Goal: Task Accomplishment & Management: Complete application form

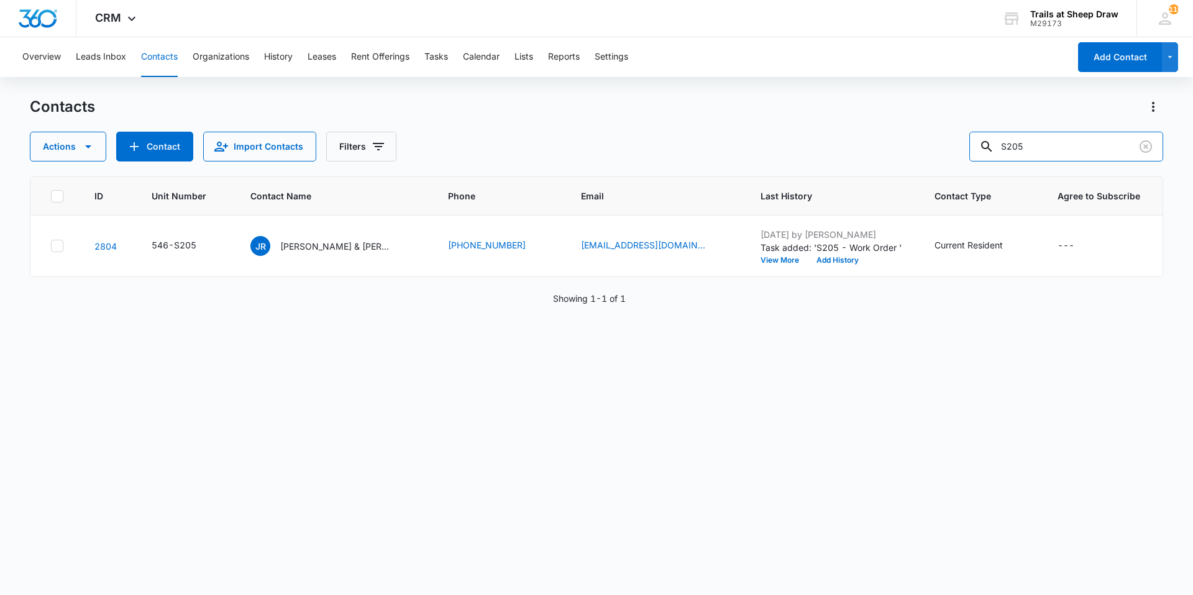
drag, startPoint x: 1060, startPoint y: 148, endPoint x: 893, endPoint y: 149, distance: 167.2
click at [893, 149] on div "Actions Contact Import Contacts Filters S205" at bounding box center [597, 147] width 1134 height 30
type input "K306"
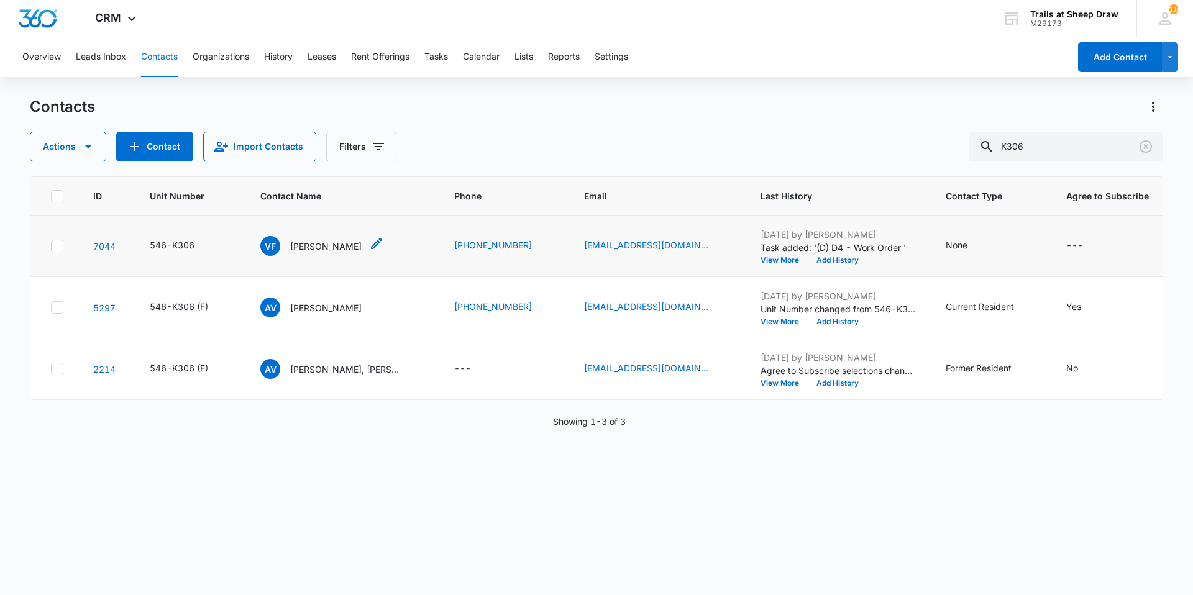
click at [310, 241] on p "[PERSON_NAME]" at bounding box center [325, 246] width 71 height 13
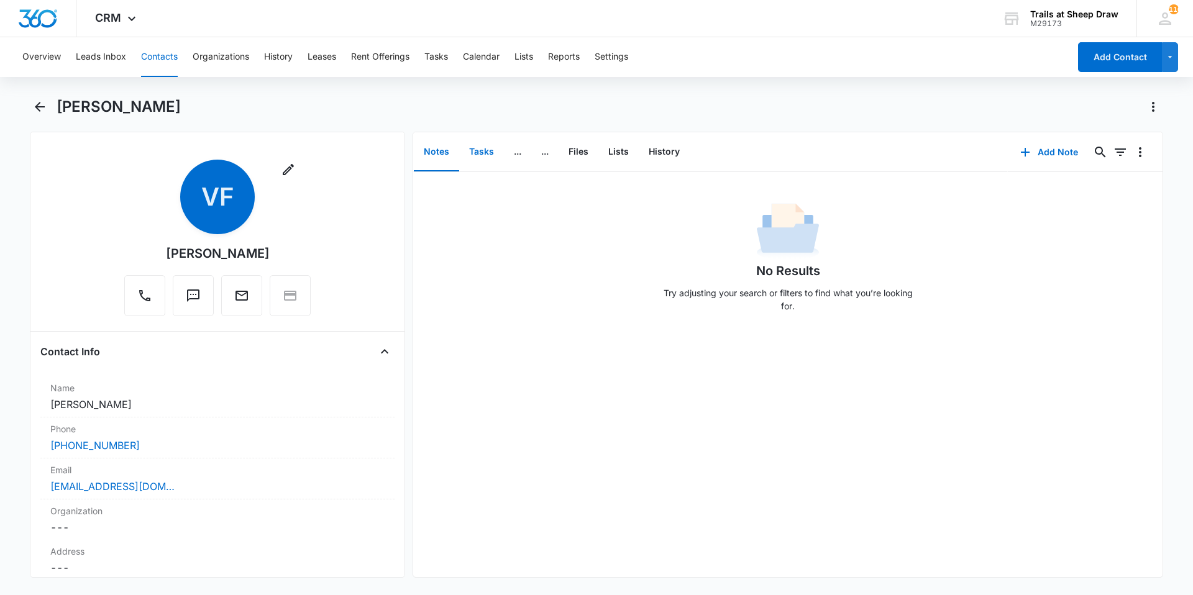
click at [480, 169] on button "Tasks" at bounding box center [481, 152] width 45 height 39
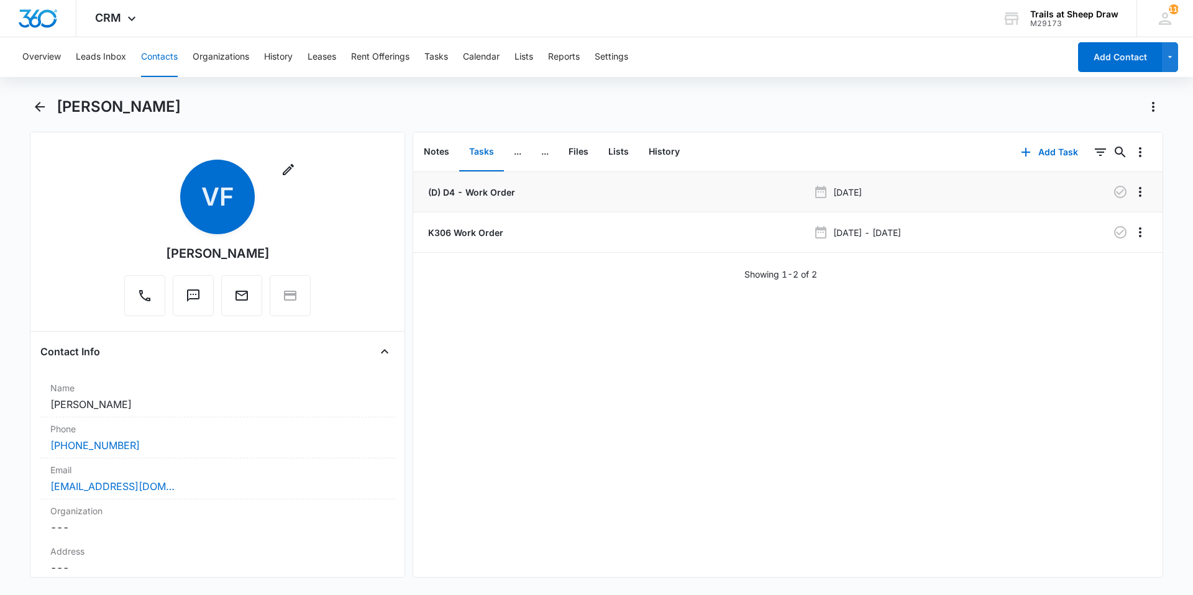
click at [467, 195] on p "(D) D4 - Work Order" at bounding box center [470, 192] width 89 height 13
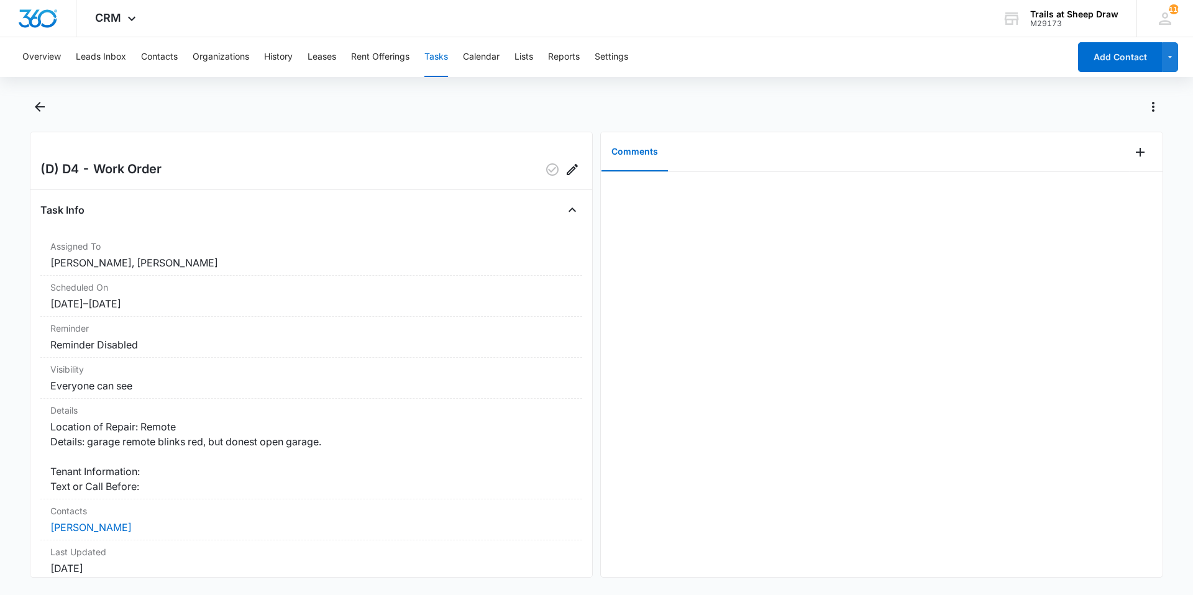
click at [576, 168] on div "(D) D4 - Work Order Task Info Assigned To [PERSON_NAME], [PERSON_NAME] Schedule…" at bounding box center [311, 355] width 563 height 446
click at [565, 167] on icon "Edit" at bounding box center [572, 169] width 15 height 15
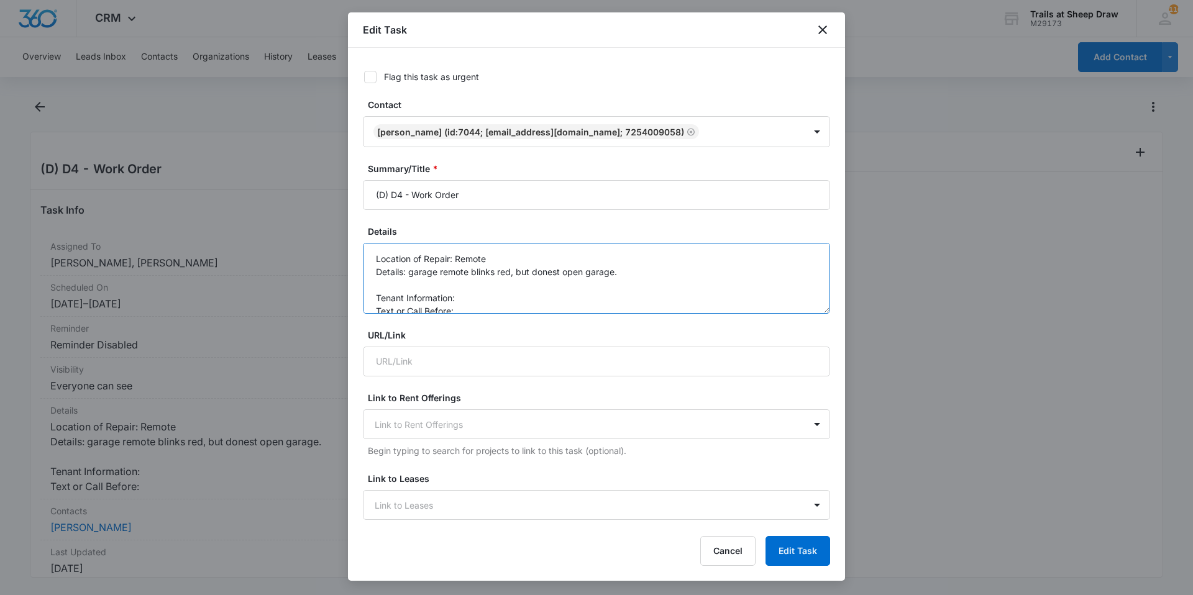
drag, startPoint x: 630, startPoint y: 270, endPoint x: 416, endPoint y: 274, distance: 213.8
click at [416, 274] on textarea "Location of Repair: Remote Details: garage remote blinks red, but donest open g…" at bounding box center [596, 278] width 467 height 71
click at [646, 278] on textarea "Location of Repair: Remote Details: garage remote blinks red, but donest open g…" at bounding box center [596, 278] width 467 height 71
click at [712, 278] on textarea "Location of Repair: Remote Details: garage remote blinks red, but donest open g…" at bounding box center [596, 278] width 467 height 71
click at [796, 273] on textarea "Location of Repair: Remote Details: garage remote blinks red, but donest open g…" at bounding box center [596, 278] width 467 height 71
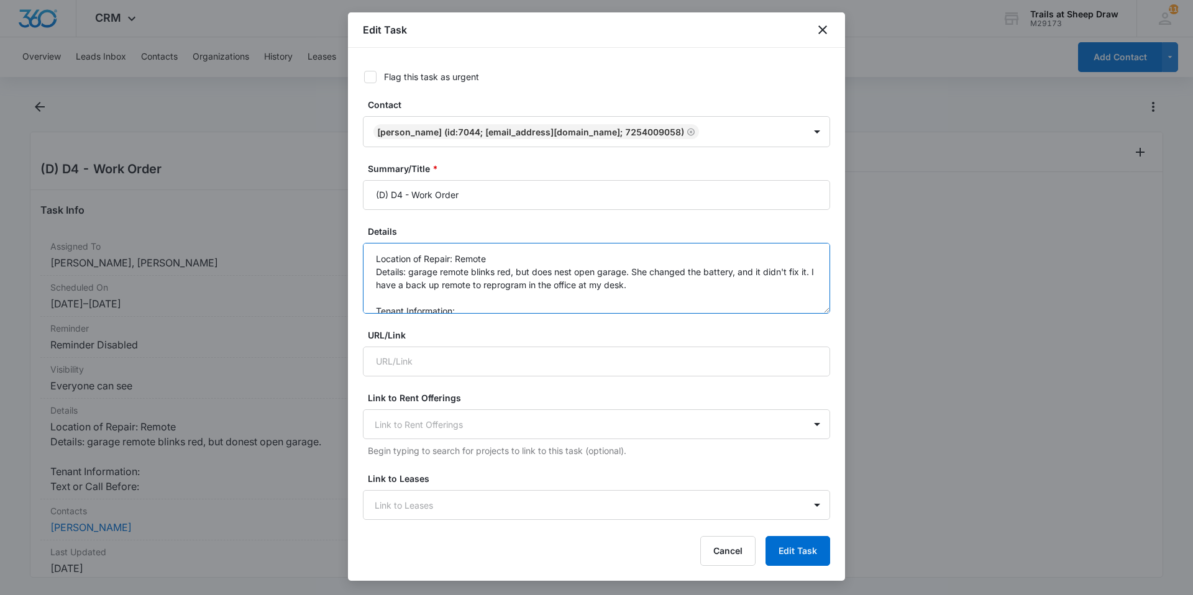
drag, startPoint x: 572, startPoint y: 272, endPoint x: 550, endPoint y: 276, distance: 22.7
click at [550, 276] on textarea "Location of Repair: Remote Details: garage remote blinks red, but does nest ope…" at bounding box center [596, 278] width 467 height 71
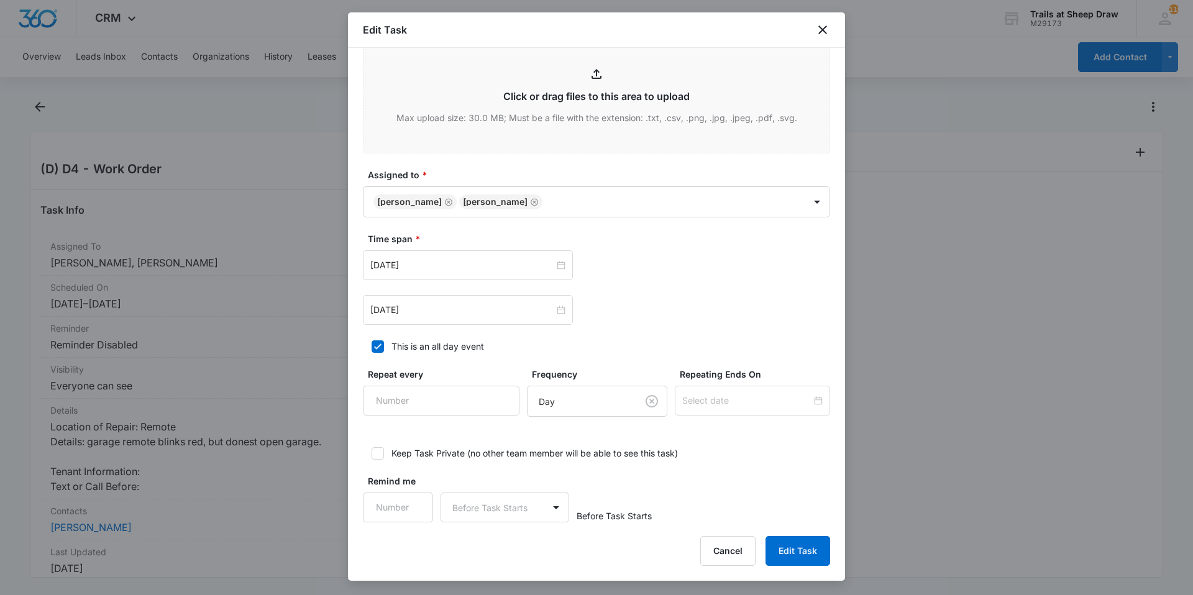
scroll to position [559, 0]
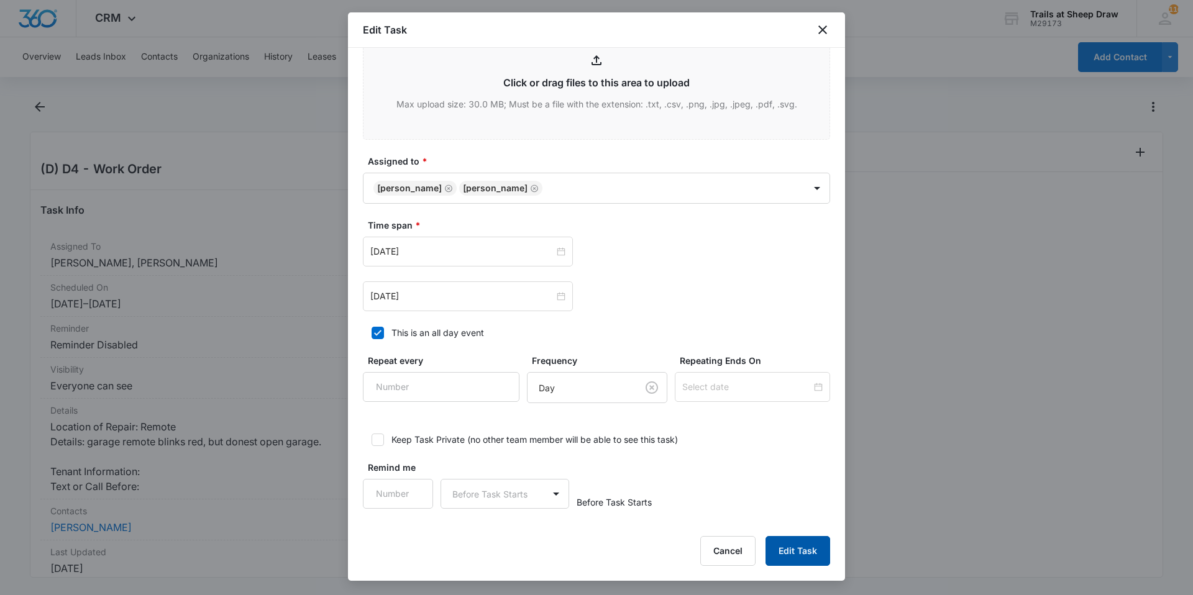
type textarea "Location of Repair: Remote Details: garage remote blinks red, but does not open…"
click at [782, 558] on button "Edit Task" at bounding box center [798, 551] width 65 height 30
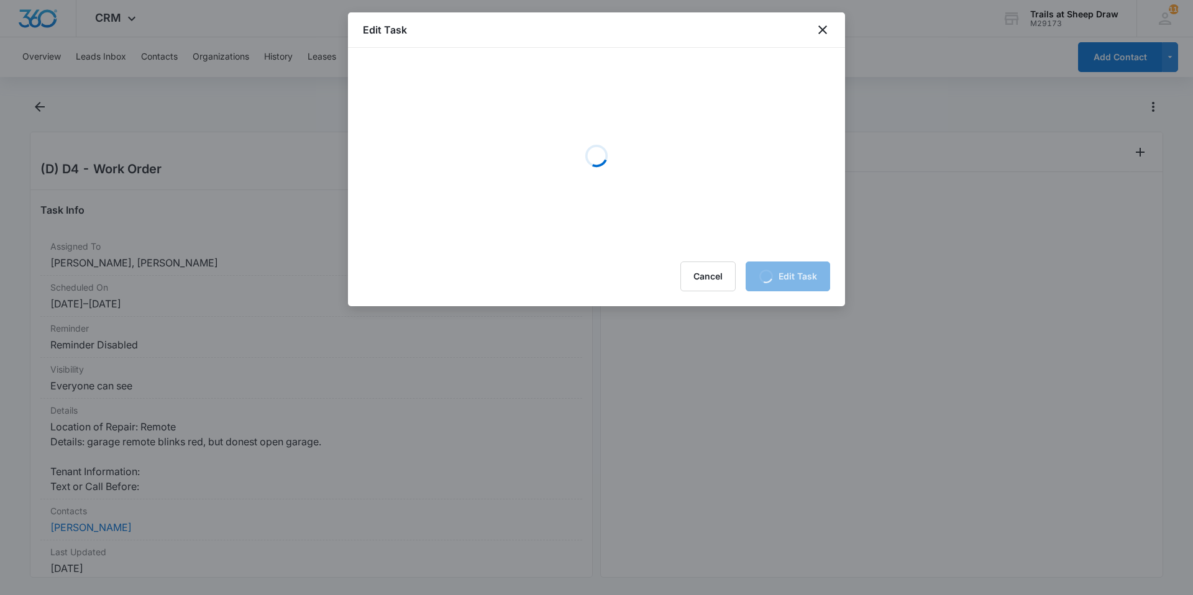
scroll to position [0, 0]
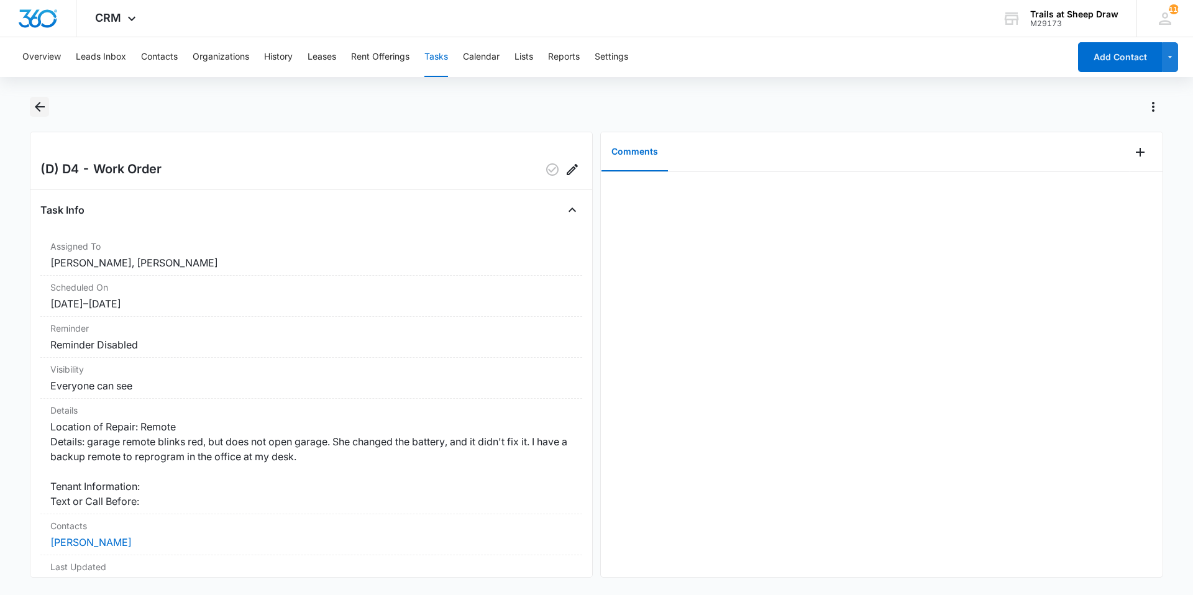
click at [45, 113] on icon "Back" at bounding box center [39, 106] width 15 height 15
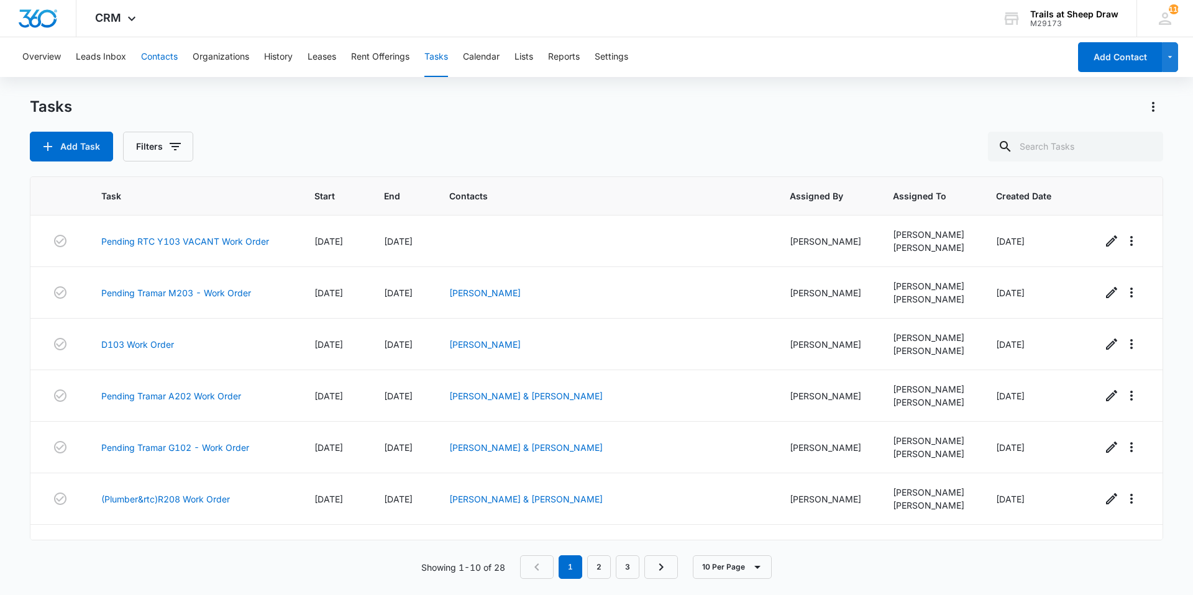
click at [176, 61] on button "Contacts" at bounding box center [159, 57] width 37 height 40
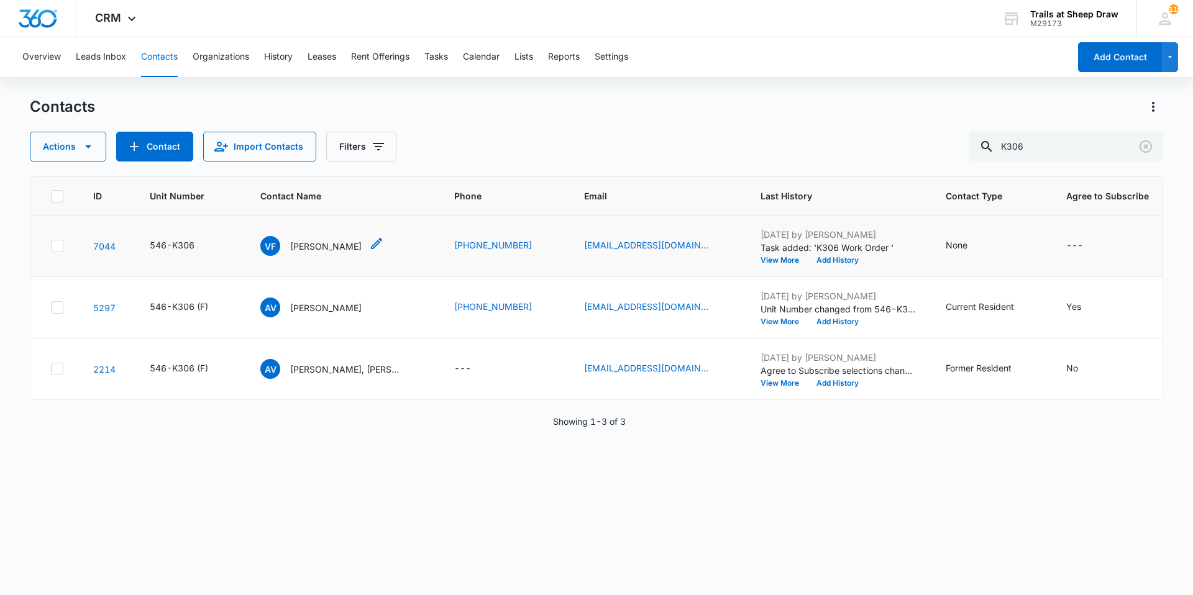
click at [330, 248] on p "[PERSON_NAME]" at bounding box center [325, 246] width 71 height 13
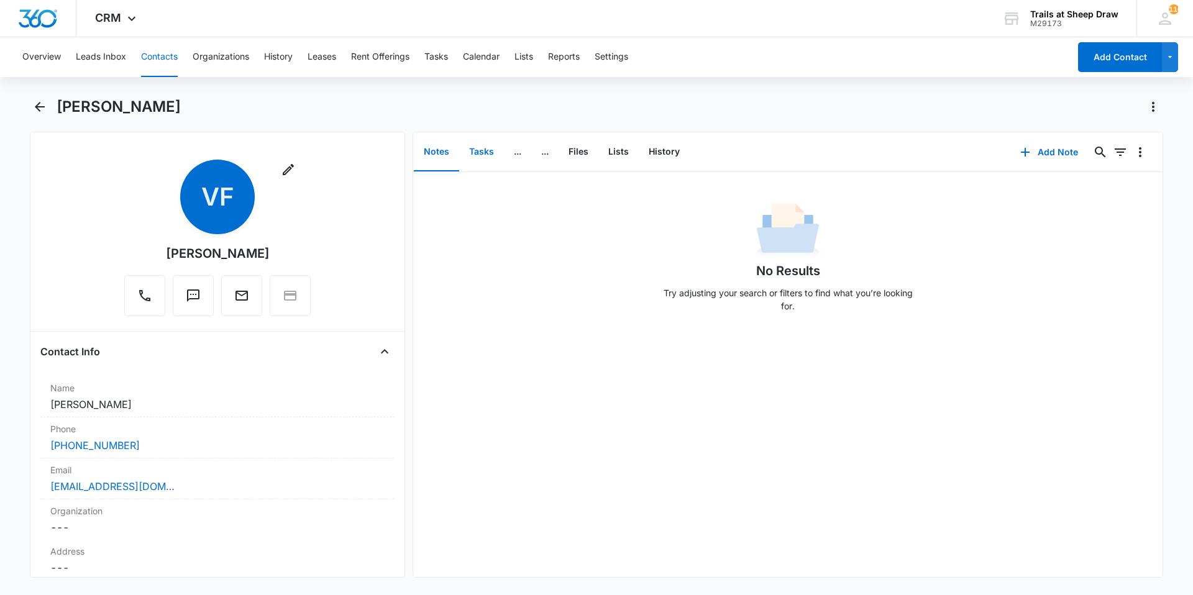
click at [486, 142] on button "Tasks" at bounding box center [481, 152] width 45 height 39
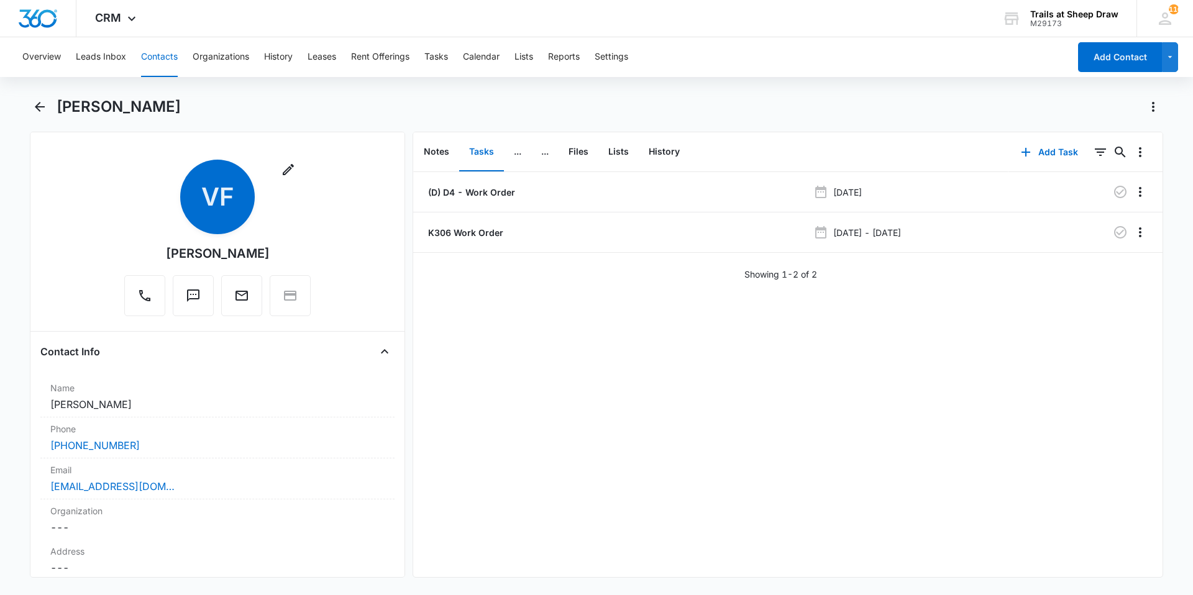
click at [43, 94] on div "Overview Leads Inbox Contacts Organizations History Leases Rent Offerings Tasks…" at bounding box center [596, 315] width 1193 height 556
click at [45, 103] on icon "Back" at bounding box center [39, 106] width 15 height 15
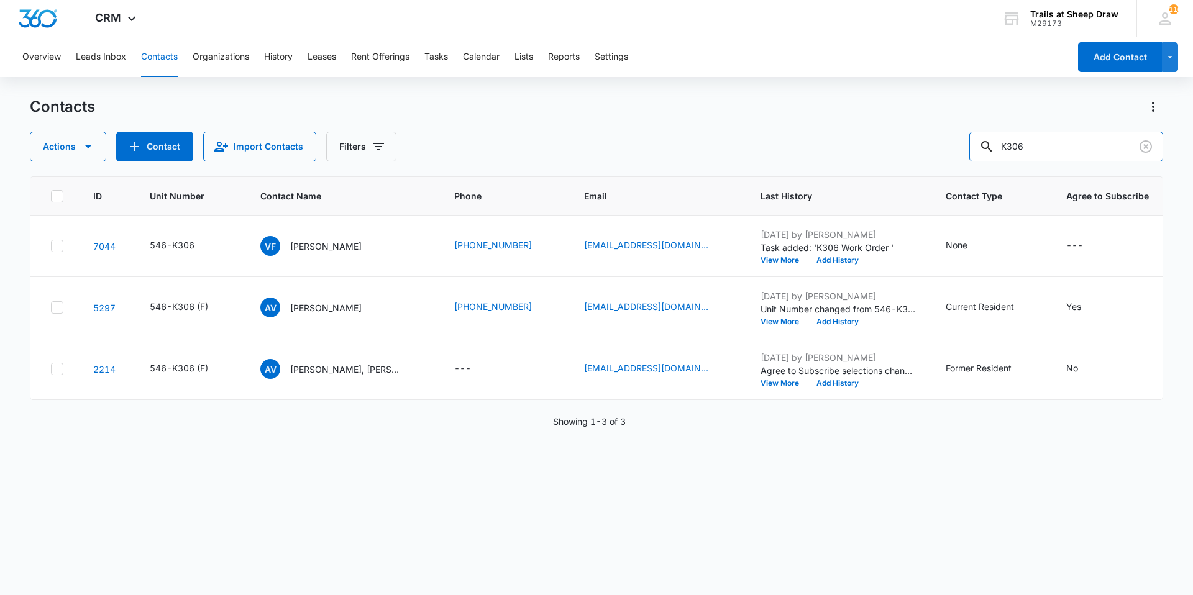
drag, startPoint x: 1048, startPoint y: 147, endPoint x: 956, endPoint y: 152, distance: 92.1
click at [956, 152] on div "Actions Contact Import Contacts Filters K306" at bounding box center [597, 147] width 1134 height 30
type input "E207"
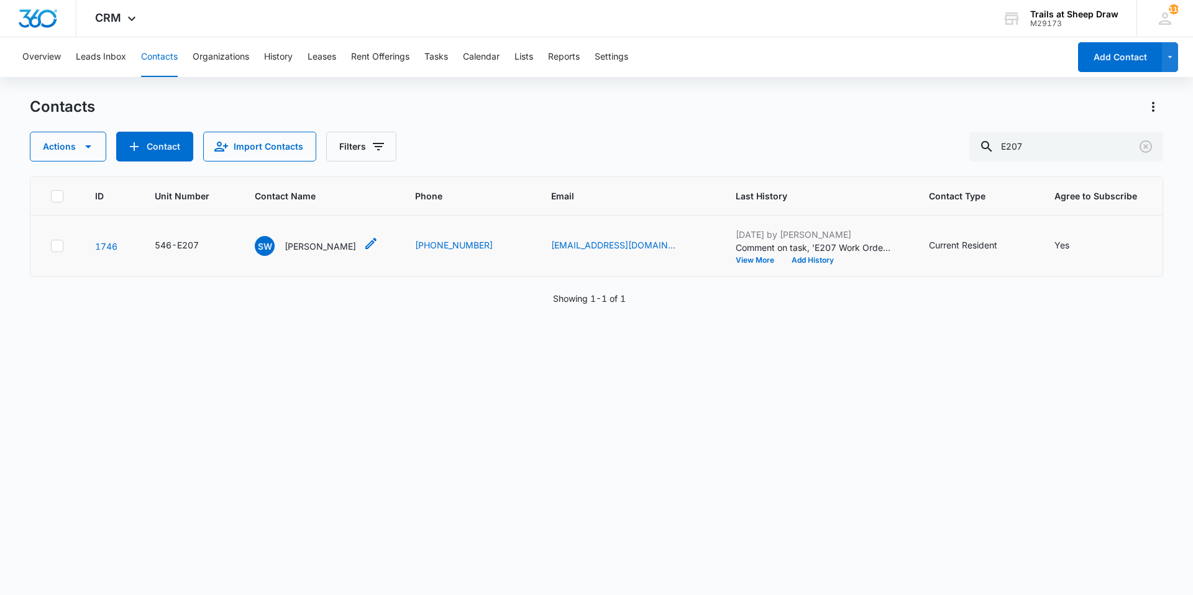
click at [334, 240] on p "[PERSON_NAME]" at bounding box center [320, 246] width 71 height 13
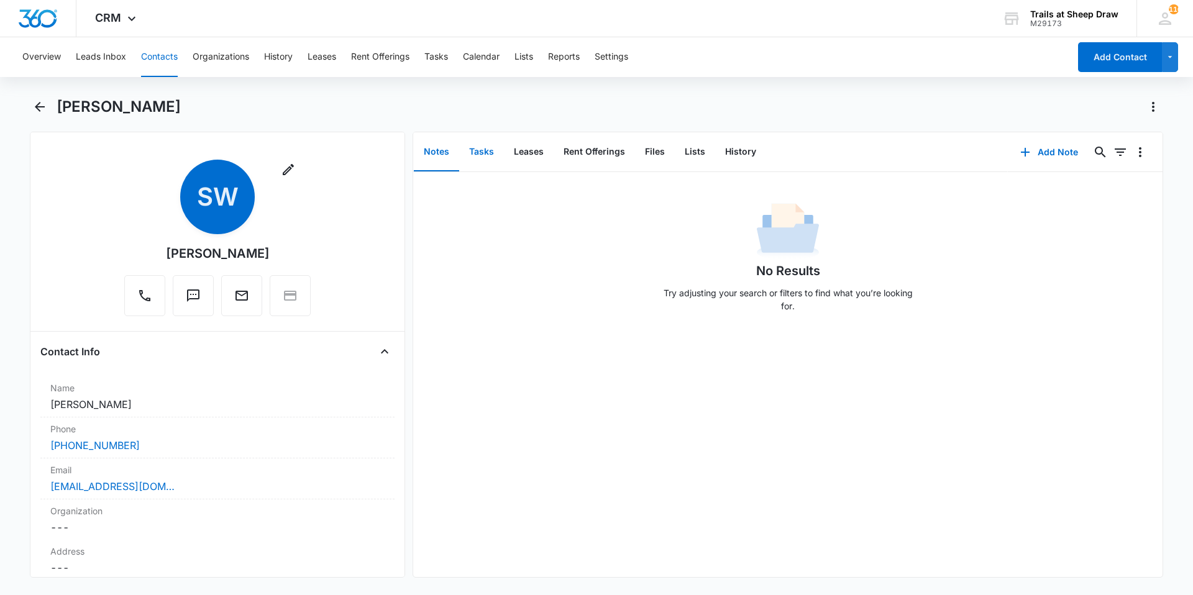
click at [477, 161] on button "Tasks" at bounding box center [481, 152] width 45 height 39
click at [1066, 152] on button "Add Task" at bounding box center [1050, 152] width 82 height 30
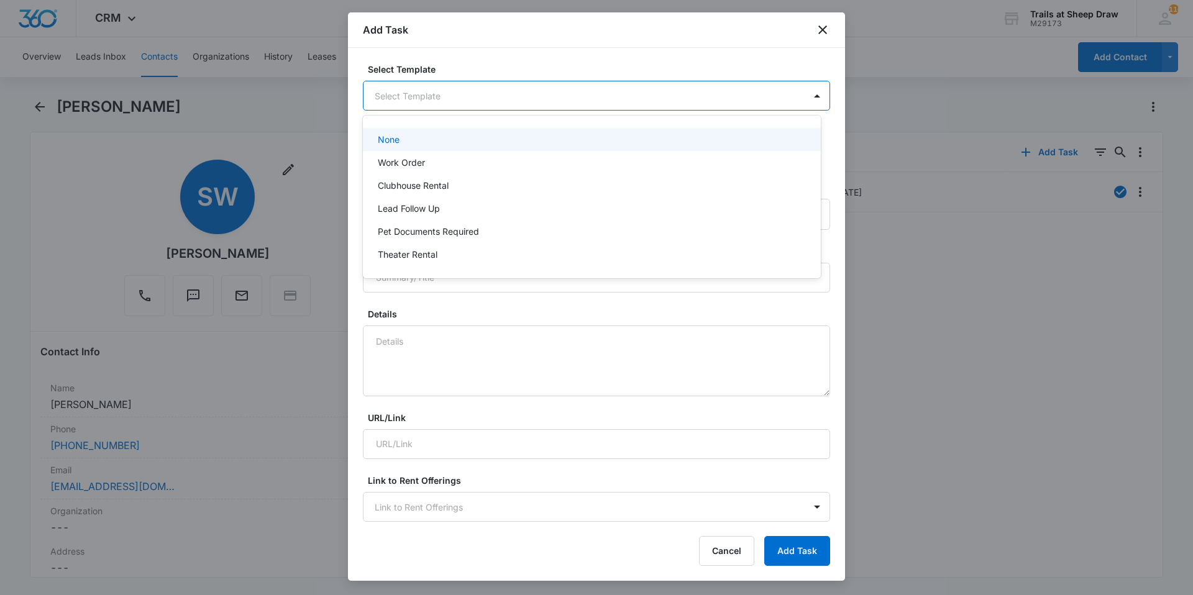
click at [417, 101] on body "CRM Apps Reputation Websites Forms CRM Email Social Content Ads Intelligence Fi…" at bounding box center [596, 297] width 1193 height 595
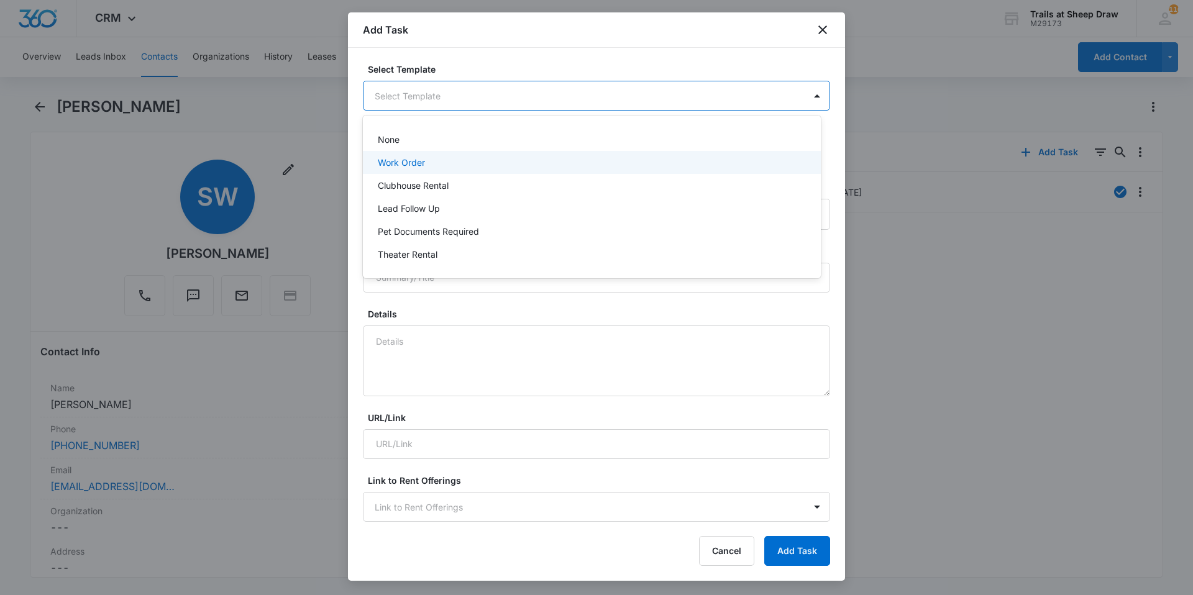
click at [410, 170] on div "Work Order" at bounding box center [592, 162] width 458 height 23
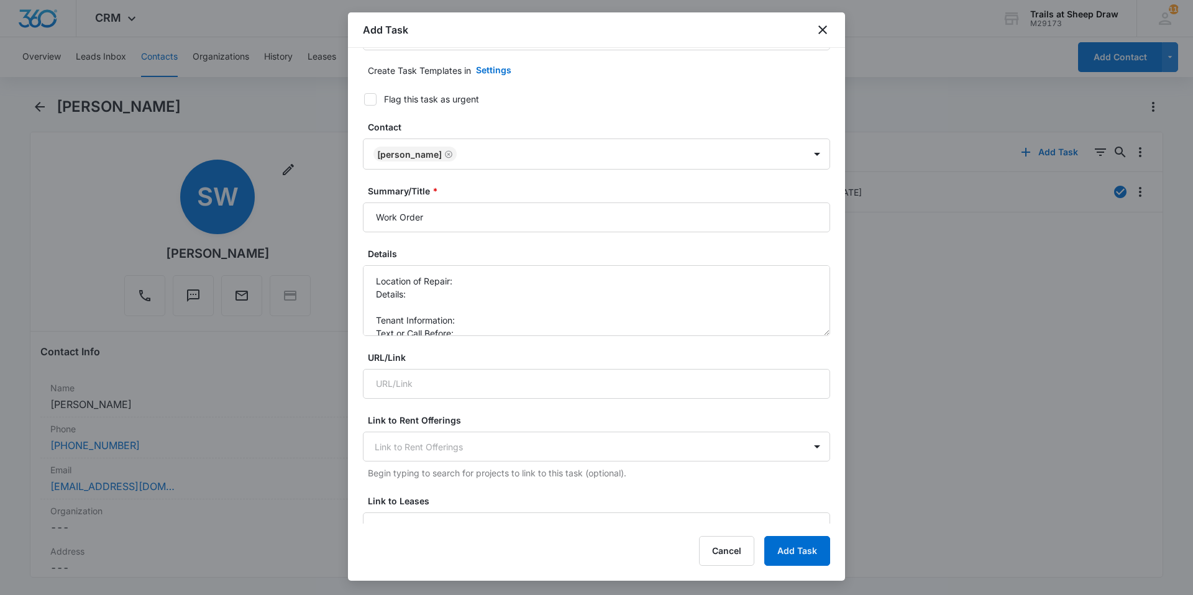
scroll to position [62, 0]
click at [372, 212] on input "Work Order" at bounding box center [596, 217] width 467 height 30
type input "E207 - Work Order"
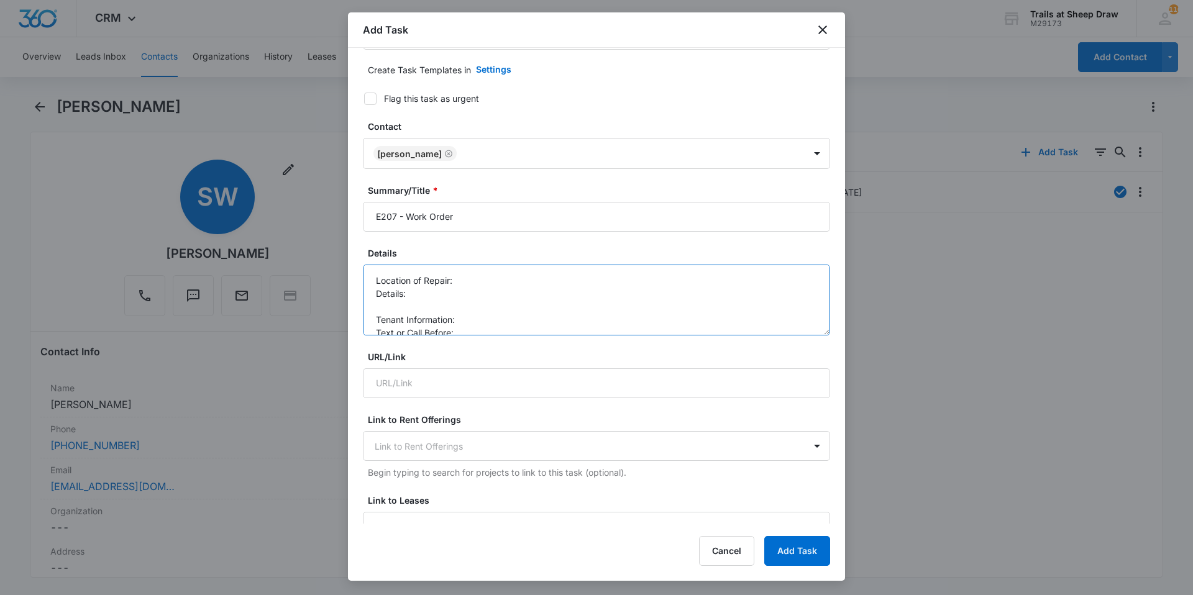
click at [460, 278] on textarea "Location of Repair: Details: Tenant Information: Text or Call Before:" at bounding box center [596, 300] width 467 height 71
click at [470, 288] on textarea "Location of Repair: Kitchen, guest bath Details: Tenant Information: Text or Ca…" at bounding box center [596, 300] width 467 height 71
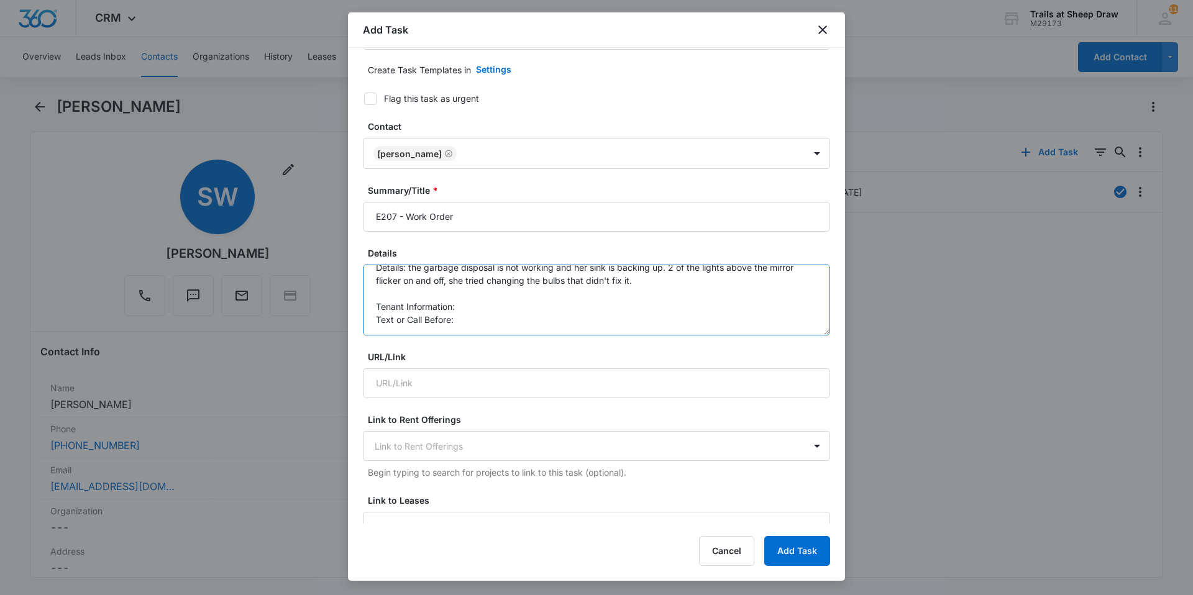
click at [559, 308] on textarea "Location of Repair: Kitchen, guest bath Details: the garbage disposal is not wo…" at bounding box center [596, 300] width 467 height 71
click at [547, 318] on textarea "Location of Repair: Kitchen, guest bath Details: the garbage disposal is not wo…" at bounding box center [596, 300] width 467 height 71
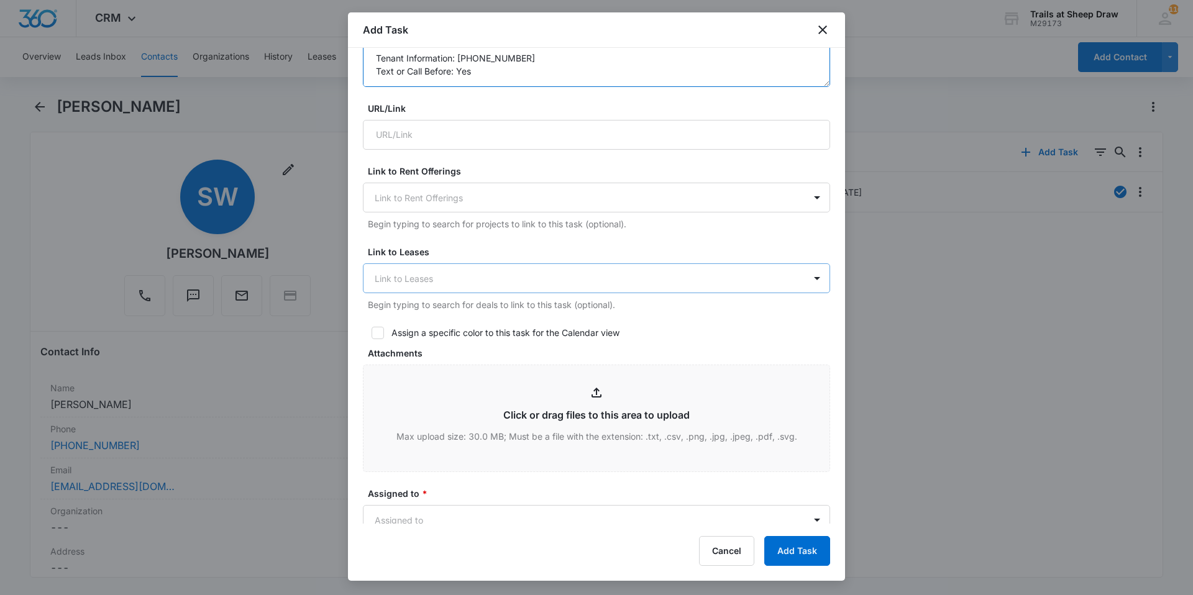
scroll to position [435, 0]
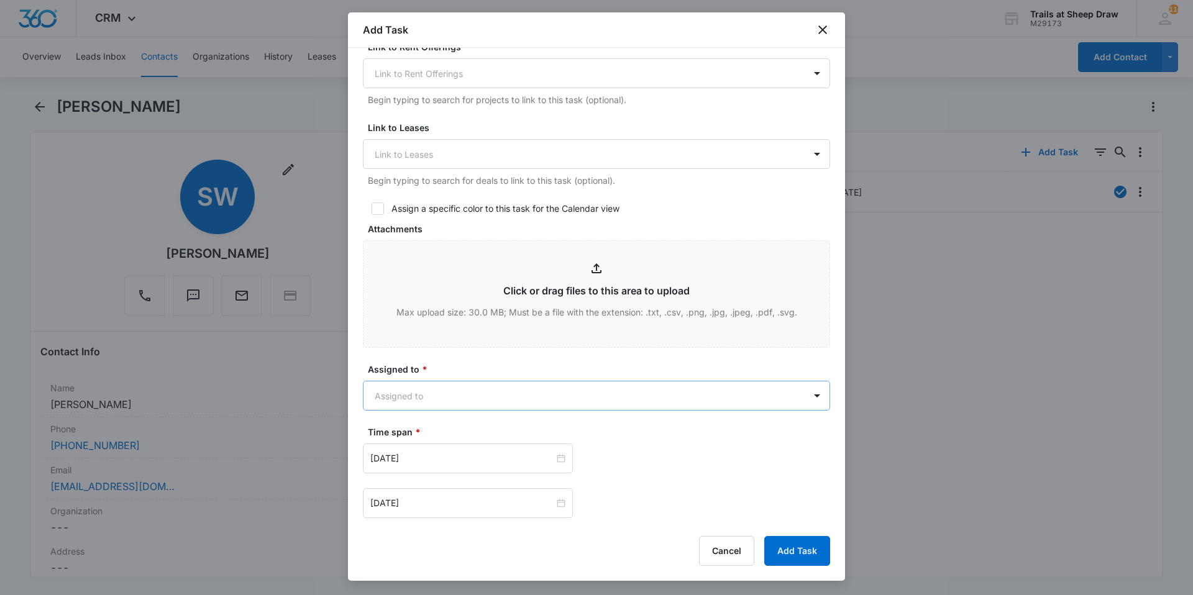
type textarea "Location of Repair: Kitchen, guest bath Details: the garbage disposal is not wo…"
click at [398, 400] on body "CRM Apps Reputation Websites Forms CRM Email Social Content Ads Intelligence Fi…" at bounding box center [596, 297] width 1193 height 595
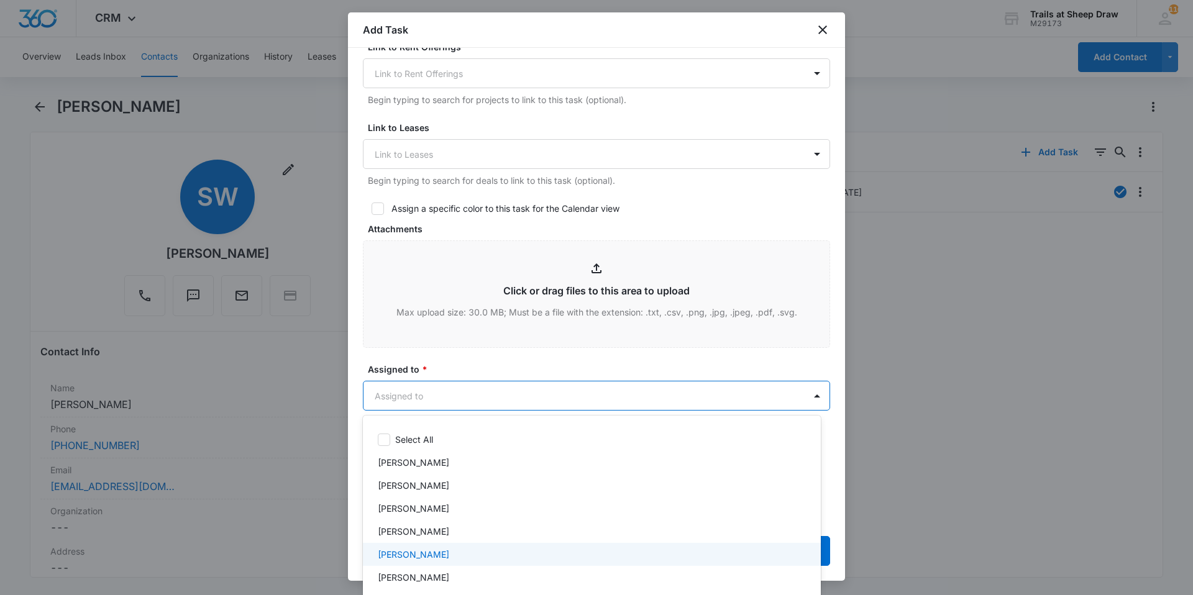
click at [410, 554] on p "[PERSON_NAME]" at bounding box center [413, 554] width 71 height 13
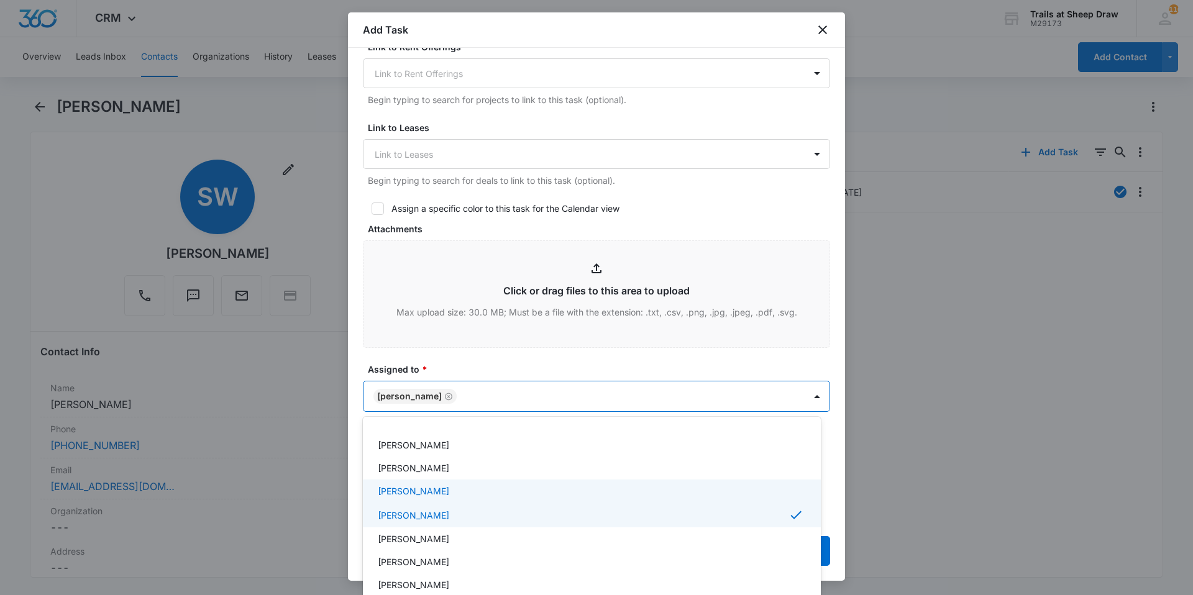
scroll to position [62, 0]
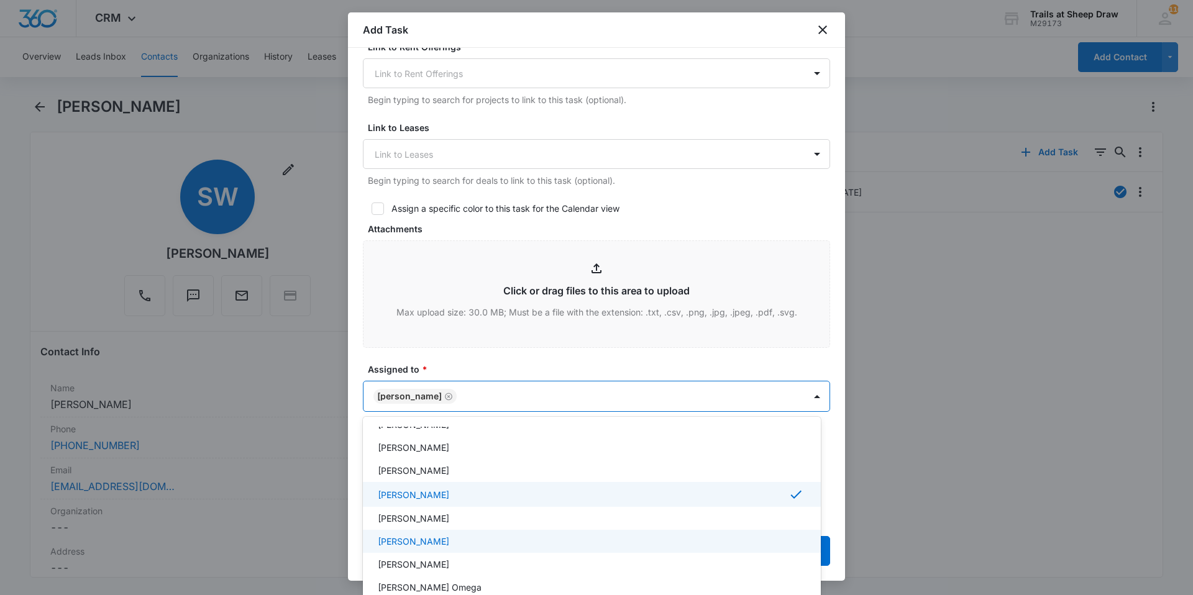
click at [441, 543] on p "[PERSON_NAME]" at bounding box center [413, 541] width 71 height 13
click at [431, 359] on div at bounding box center [596, 297] width 1193 height 595
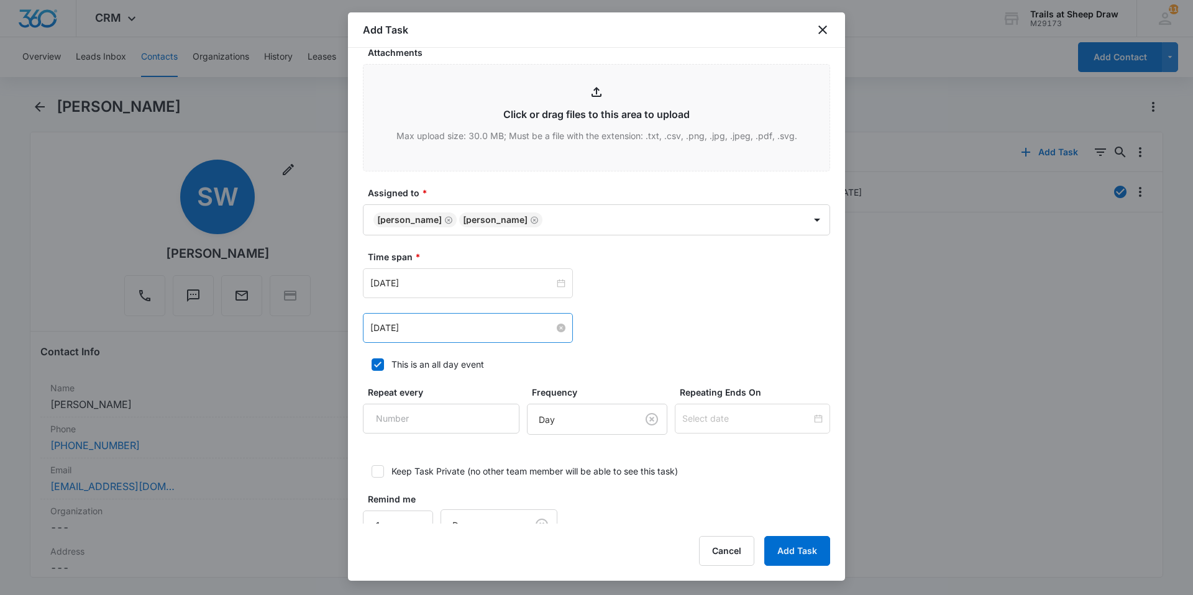
scroll to position [622, 0]
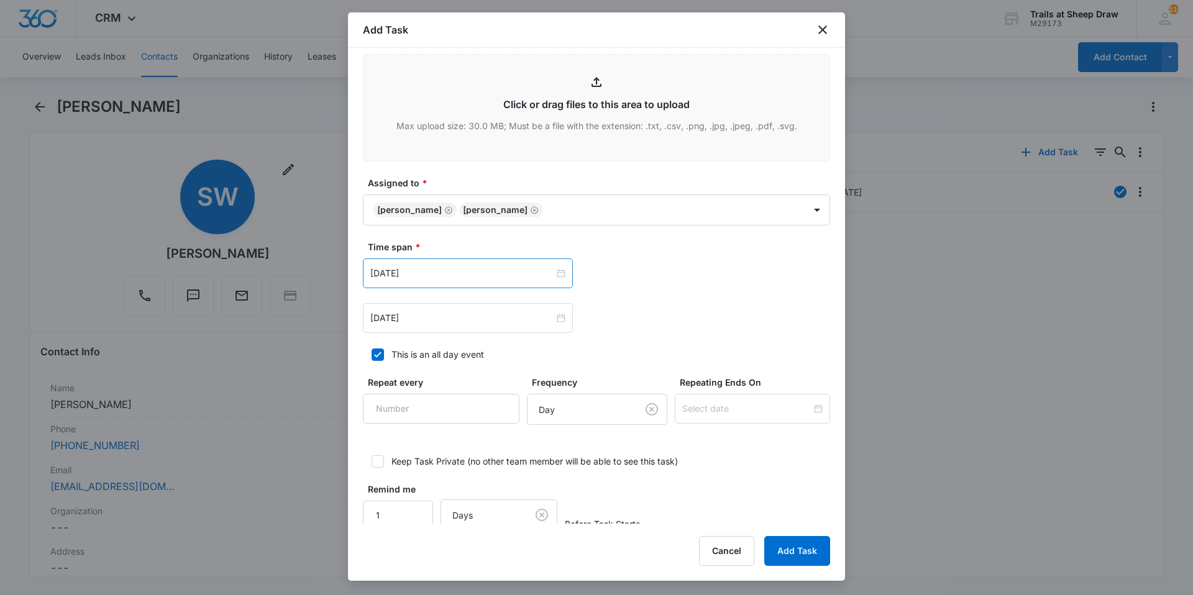
click at [434, 282] on div "[DATE]" at bounding box center [468, 274] width 210 height 30
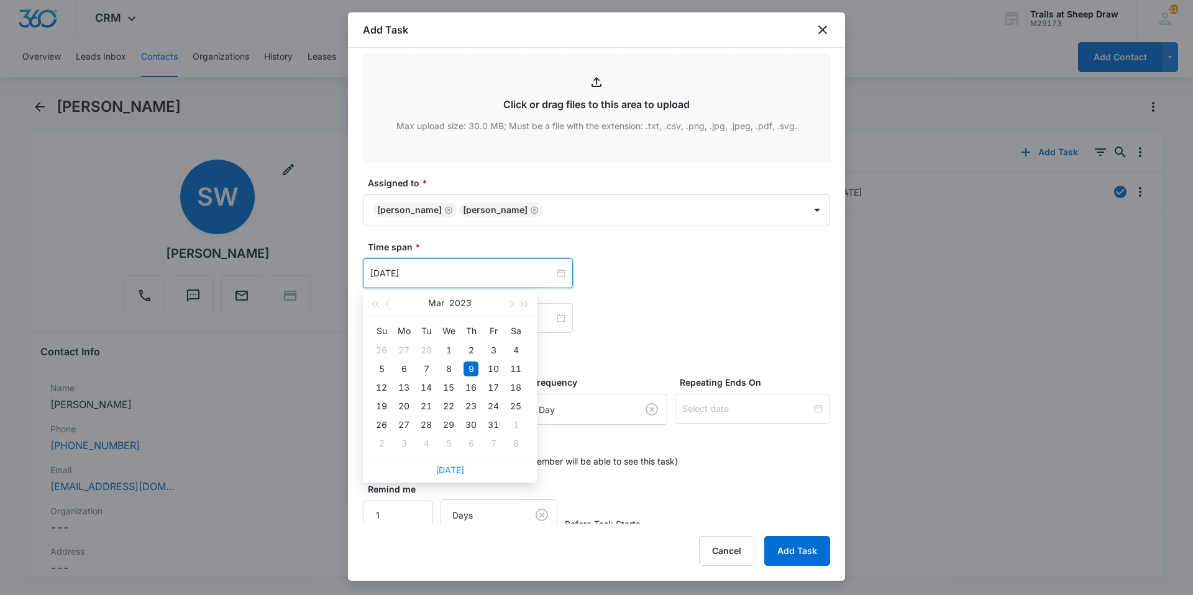
click at [457, 467] on link "[DATE]" at bounding box center [450, 470] width 29 height 11
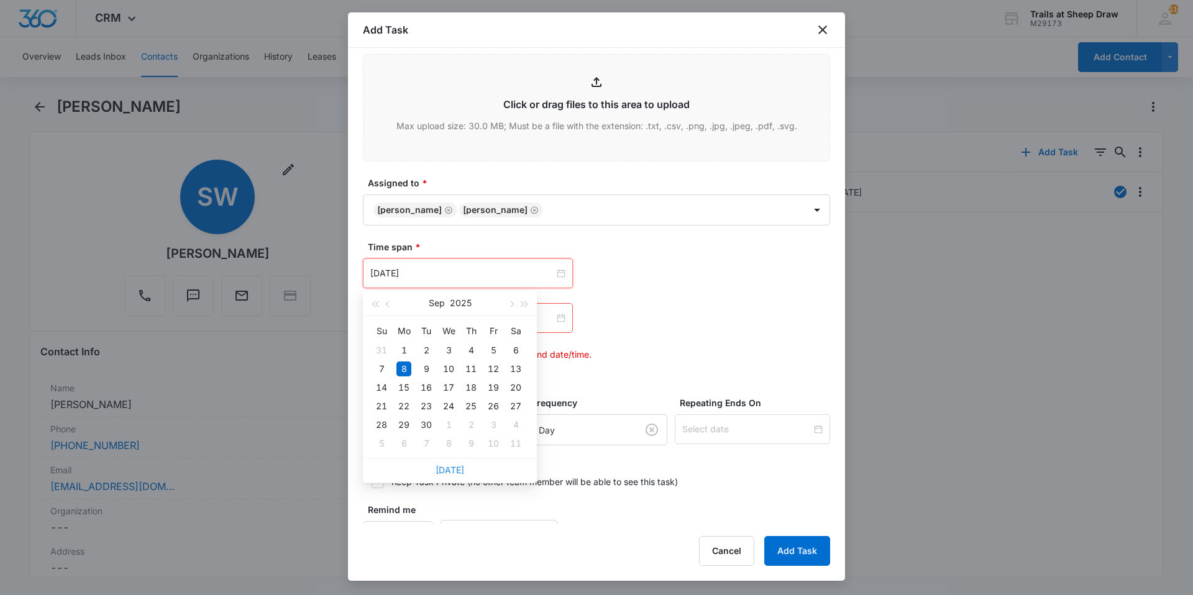
type input "[DATE]"
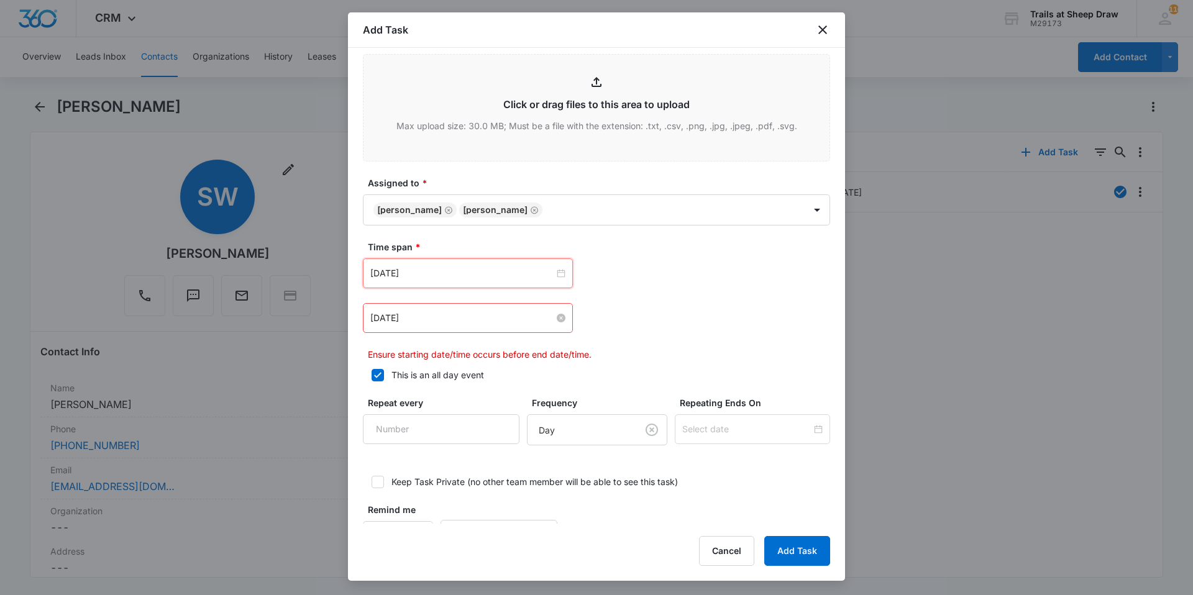
click at [436, 318] on input "[DATE]" at bounding box center [462, 318] width 184 height 14
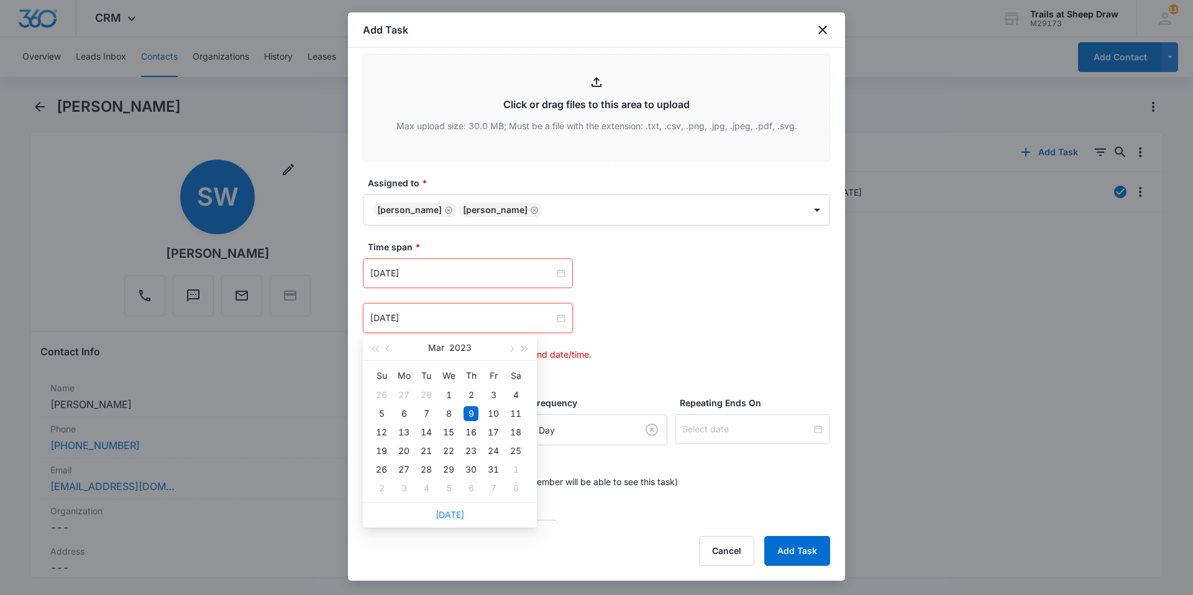
click at [444, 511] on link "[DATE]" at bounding box center [450, 515] width 29 height 11
type input "[DATE]"
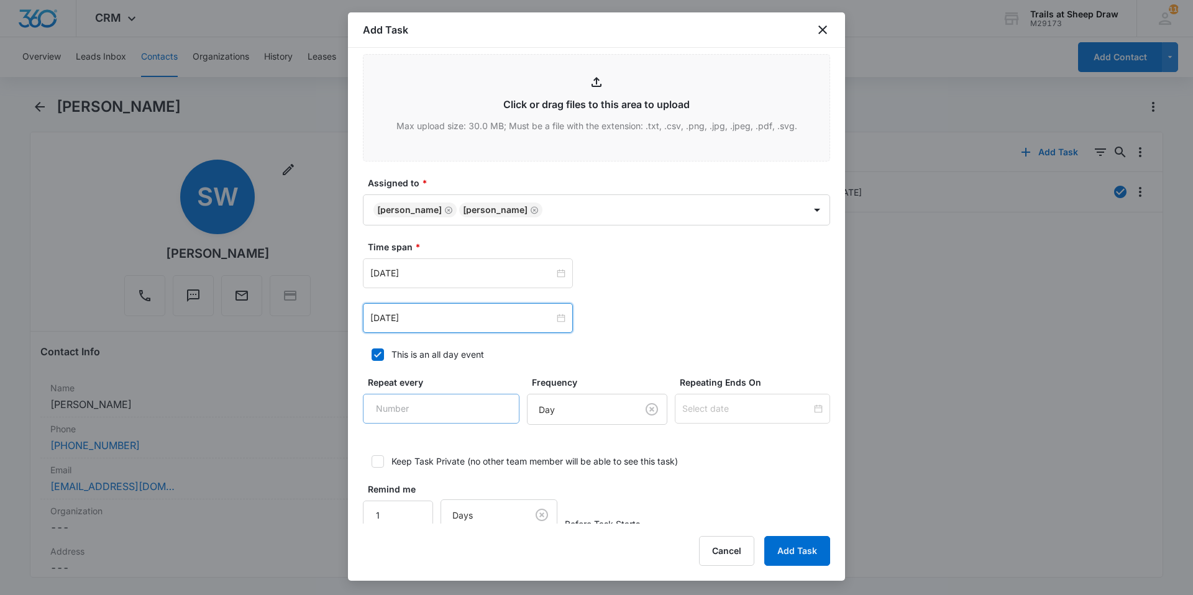
scroll to position [643, 0]
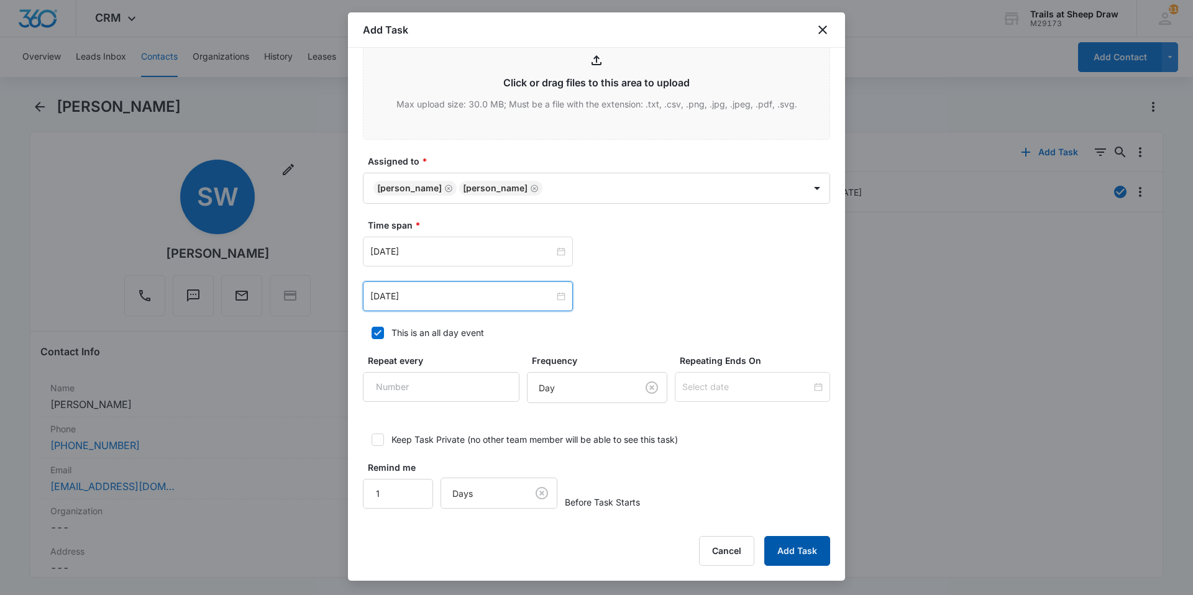
click at [803, 553] on button "Add Task" at bounding box center [797, 551] width 66 height 30
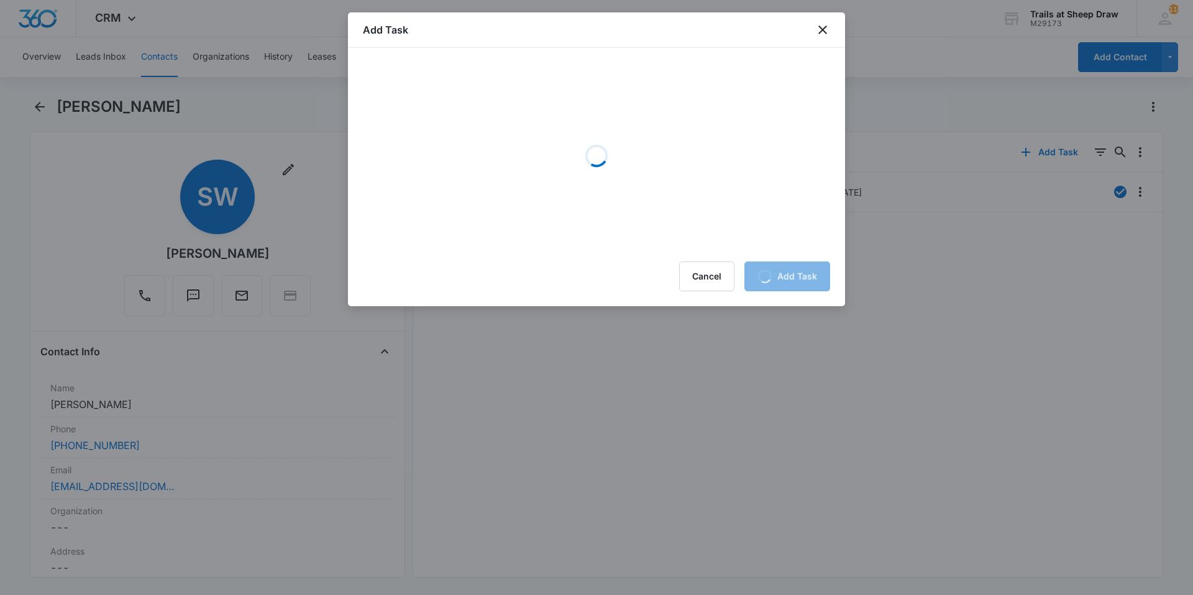
scroll to position [0, 0]
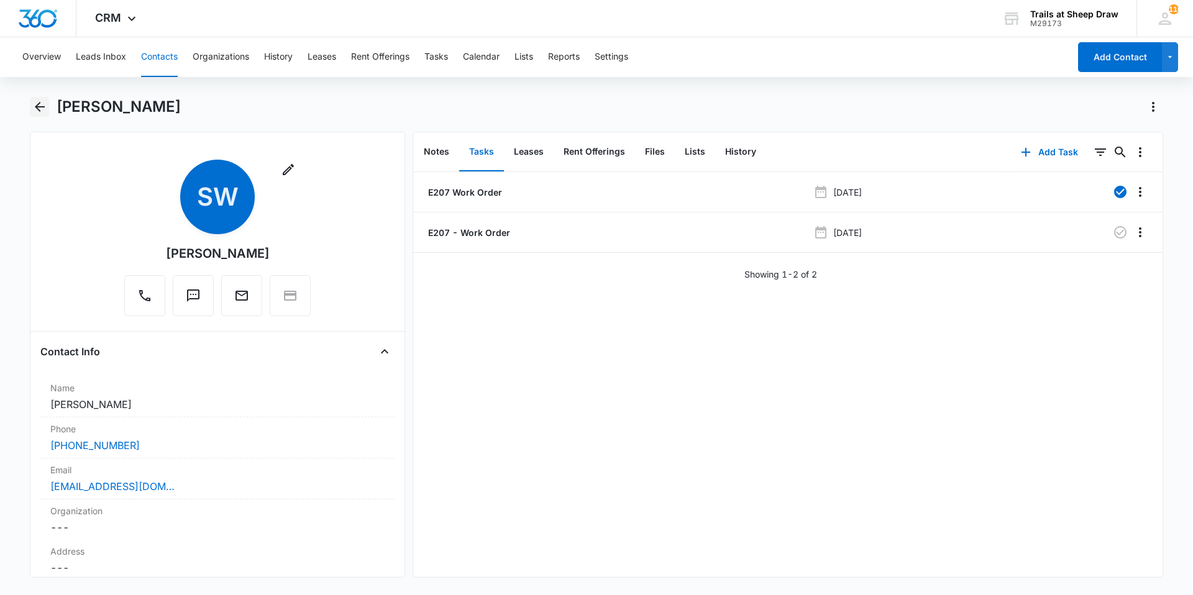
click at [40, 112] on icon "Back" at bounding box center [39, 106] width 15 height 15
